Goal: Information Seeking & Learning: Learn about a topic

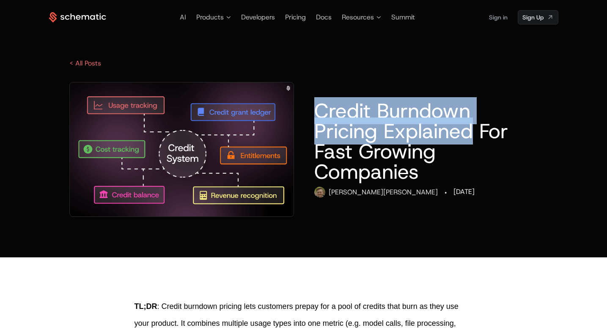
click at [378, 115] on h1 "Credit Burndown Pricing Explained For Fast Growing Companies" at bounding box center [425, 141] width 223 height 81
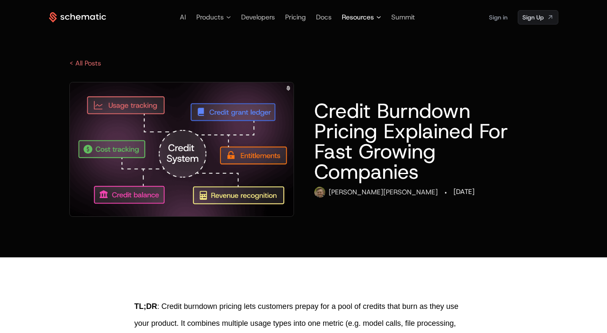
click at [357, 17] on span "Resources" at bounding box center [358, 17] width 32 height 10
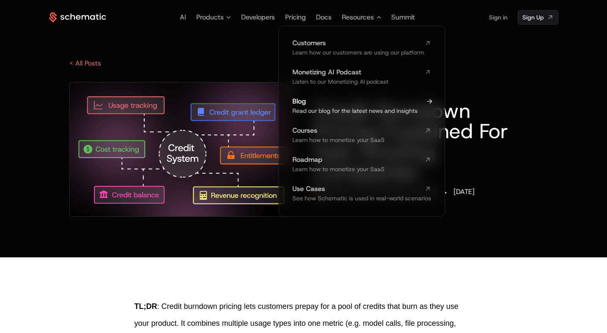
click at [298, 101] on span "Blog" at bounding box center [356, 101] width 129 height 7
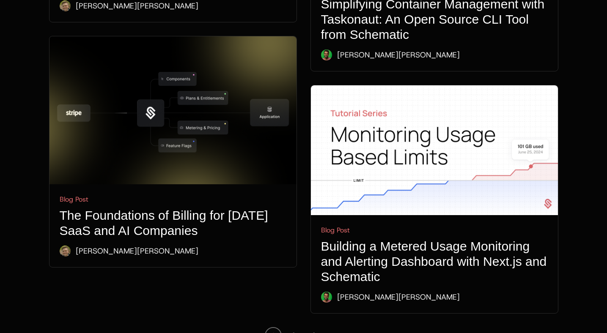
scroll to position [3009, 0]
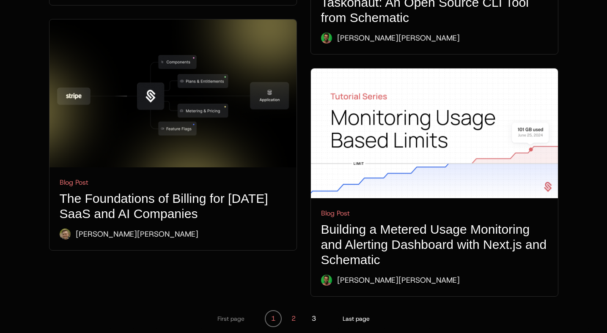
click at [293, 310] on button "2" at bounding box center [293, 318] width 17 height 17
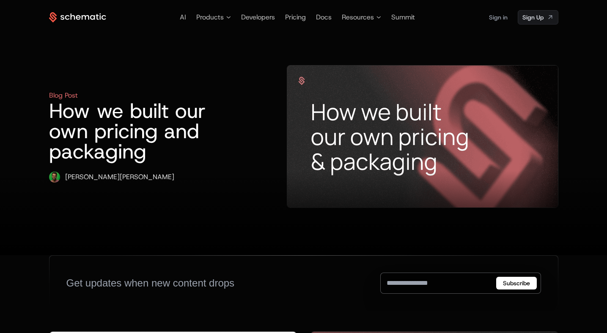
click at [99, 18] on icon at bounding box center [77, 17] width 57 height 11
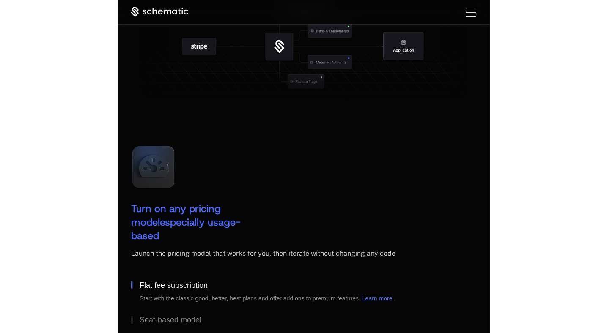
scroll to position [1213, 0]
